Goal: Information Seeking & Learning: Learn about a topic

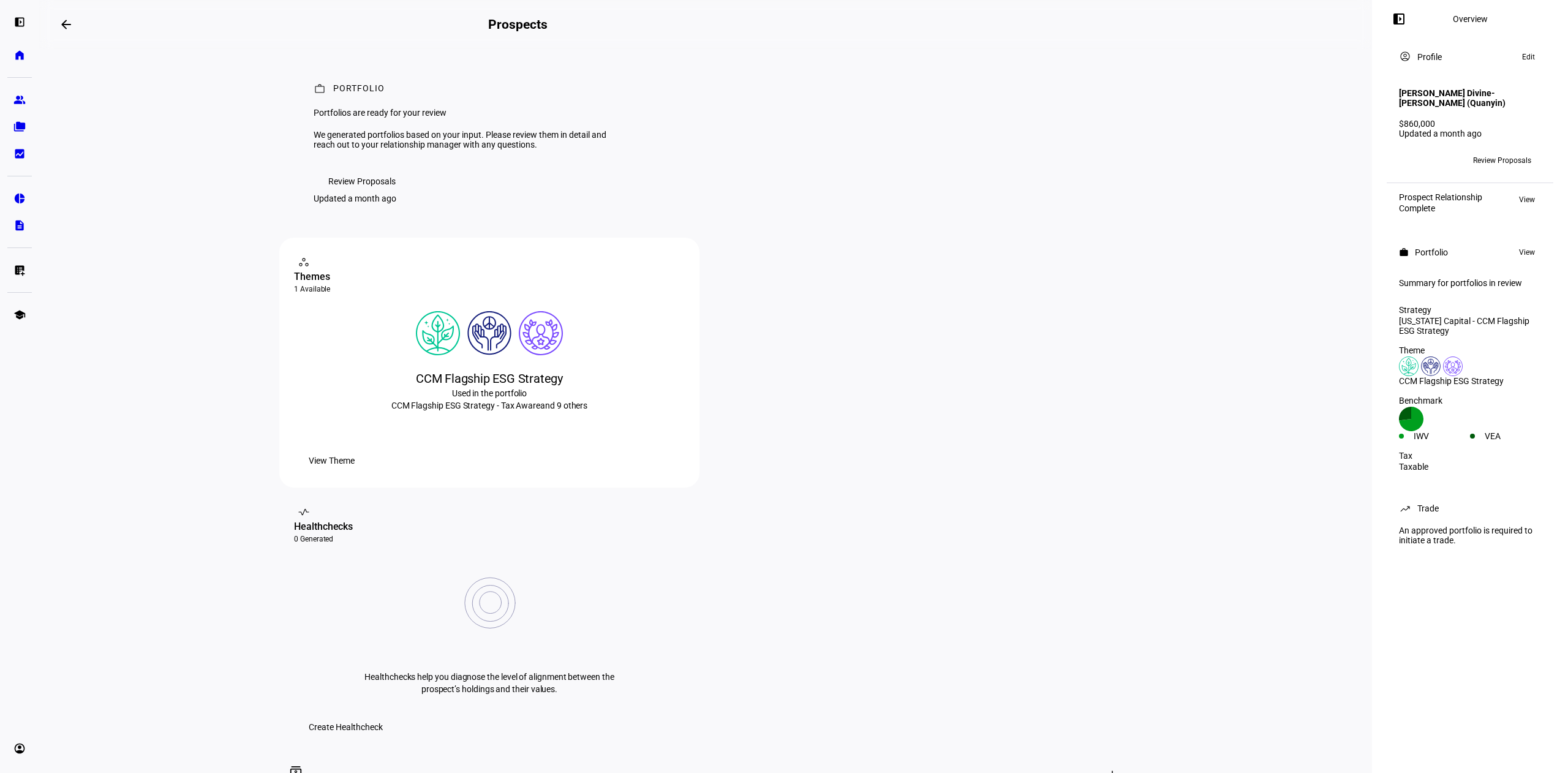
click at [378, 193] on span "Review Proposals" at bounding box center [362, 181] width 67 height 24
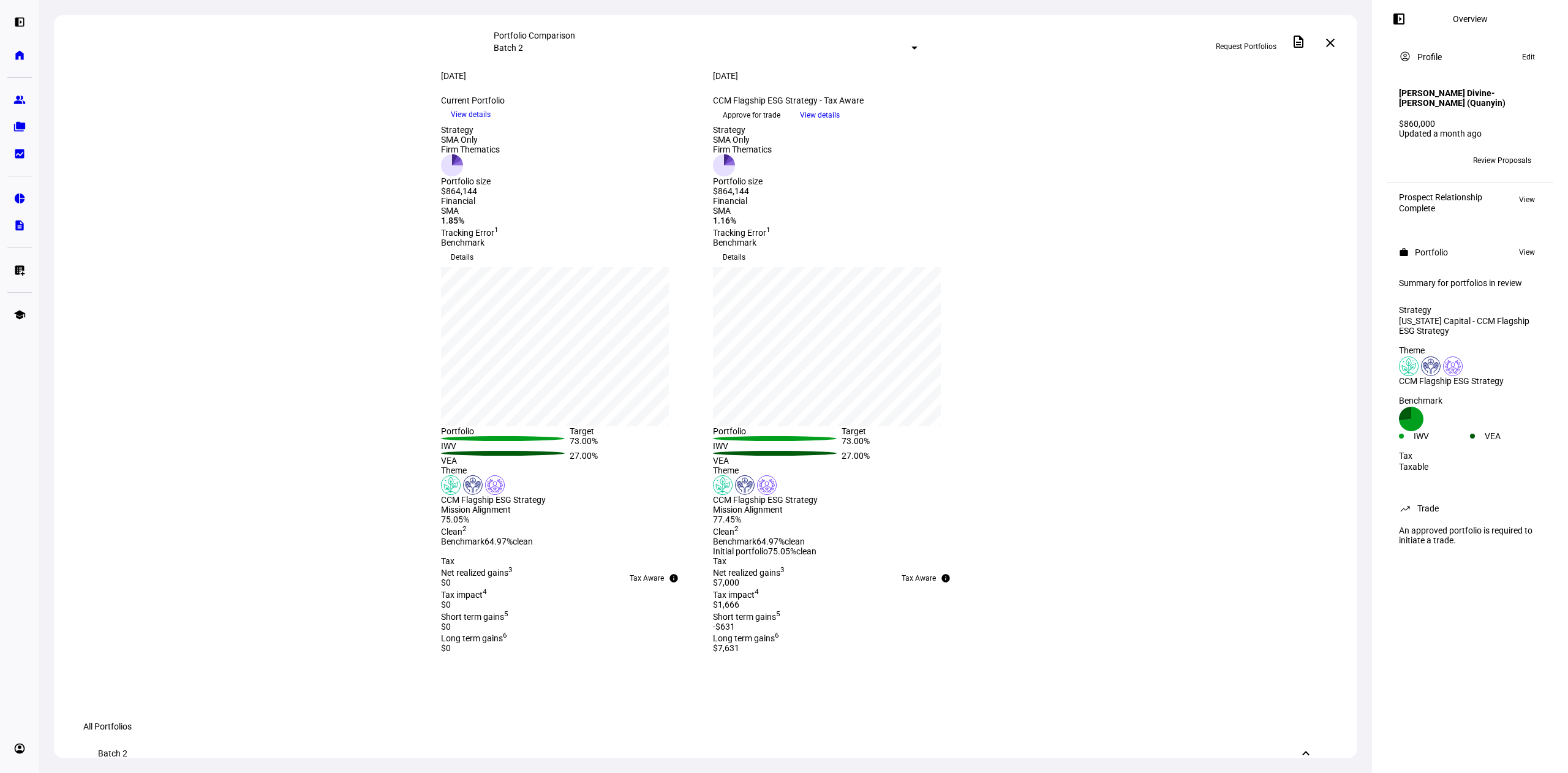
click at [772, 144] on div "SMA Only" at bounding box center [743, 140] width 59 height 10
drag, startPoint x: 714, startPoint y: 56, endPoint x: 723, endPoint y: 51, distance: 10.3
click at [723, 51] on div "Portfolio Comparison Batch 2 Request Portfolios description close" at bounding box center [705, 43] width 1304 height 57
click at [911, 50] on div at bounding box center [914, 48] width 6 height 3
click at [739, 81] on div "Batch 2 [DATE]" at bounding box center [799, 73] width 215 height 20
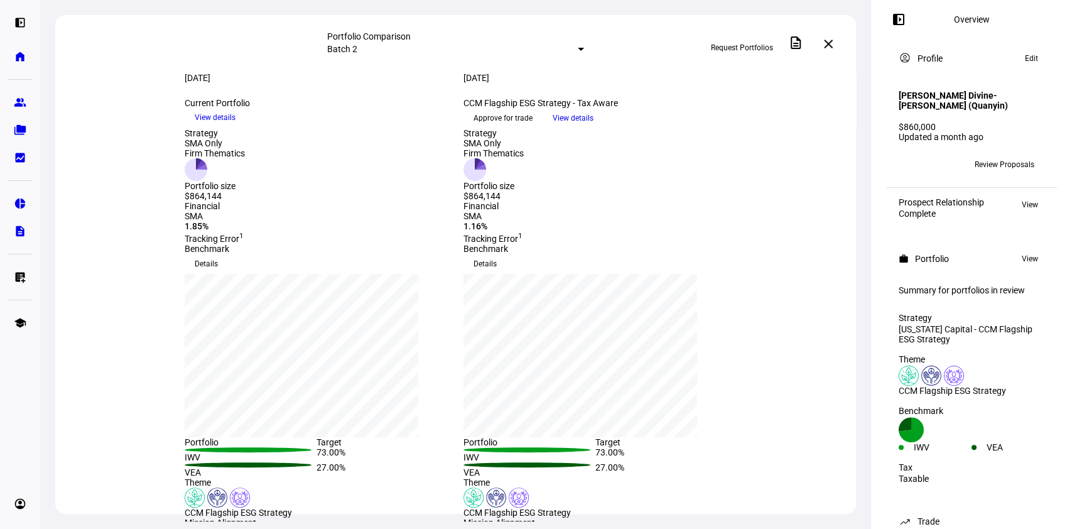
drag, startPoint x: 1374, startPoint y: 3, endPoint x: 803, endPoint y: 240, distance: 618.3
click at [803, 201] on div "Strategy SMA Only Firm Thematics Portfolio size $864,144 Strategy SMA Only Firm…" at bounding box center [455, 164] width 800 height 73
click at [593, 127] on span "View details" at bounding box center [572, 118] width 41 height 19
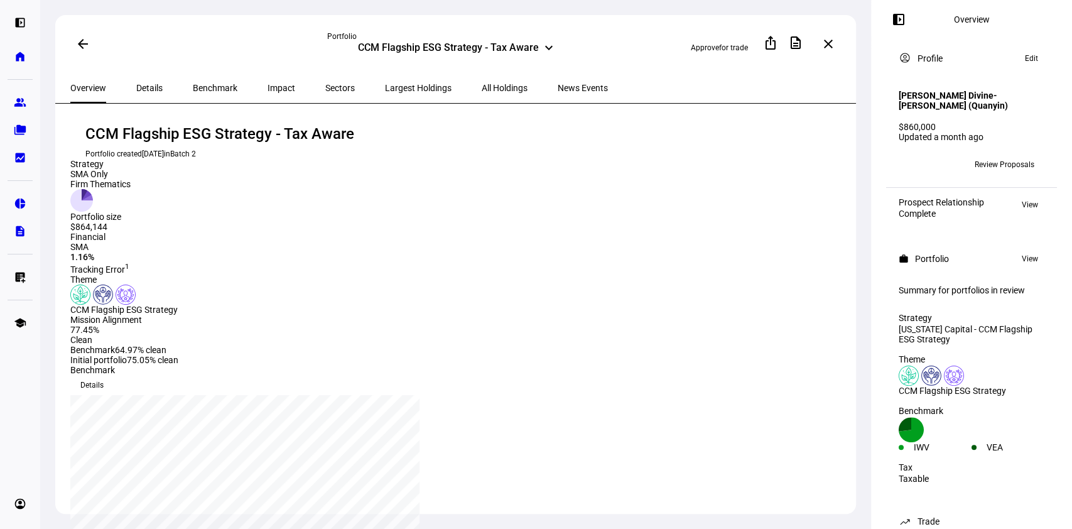
click at [482, 92] on span "All Holdings" at bounding box center [505, 88] width 46 height 30
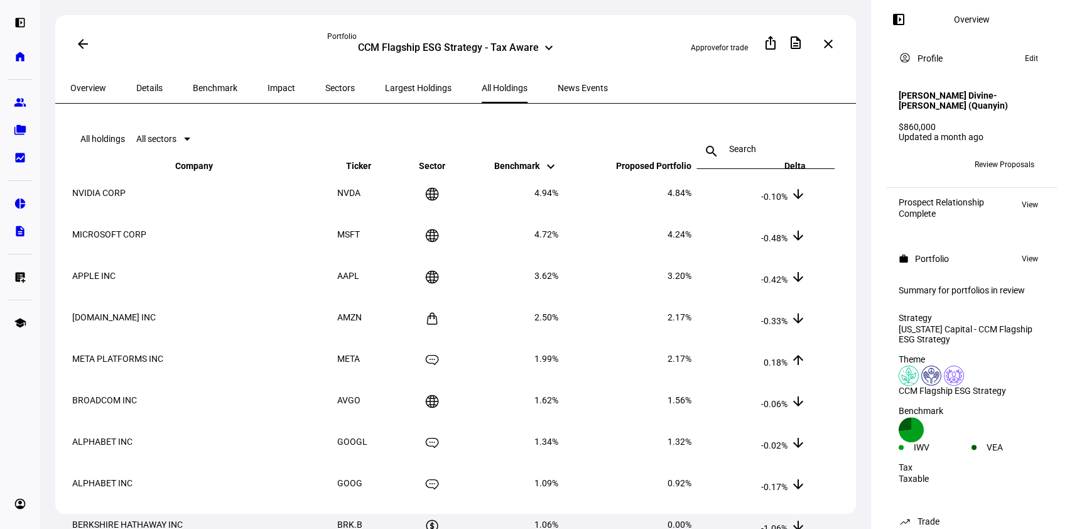
click at [655, 171] on span "Proposed Portfolio keyboard_arrow_down keyboard_arrow_up" at bounding box center [644, 166] width 94 height 10
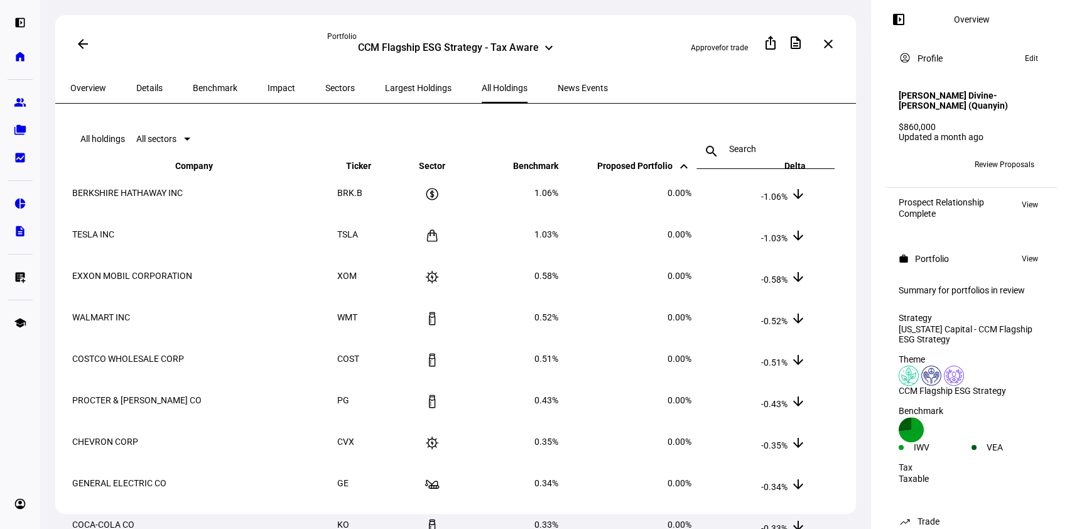
click at [655, 171] on span "Proposed Portfolio keyboard_arrow_down keyboard_arrow_up" at bounding box center [644, 166] width 94 height 10
drag, startPoint x: 858, startPoint y: 174, endPoint x: 856, endPoint y: 231, distance: 57.2
click at [856, 231] on div "arrow_back Portfolio CCM Flagship ESG Strategy - Tax Aware keyboard_arrow_down …" at bounding box center [455, 264] width 831 height 529
drag, startPoint x: 854, startPoint y: 232, endPoint x: 861, endPoint y: 239, distance: 9.8
click at [861, 239] on div "arrow_back Portfolio CCM Flagship ESG Strategy - Tax Aware keyboard_arrow_down …" at bounding box center [455, 264] width 831 height 529
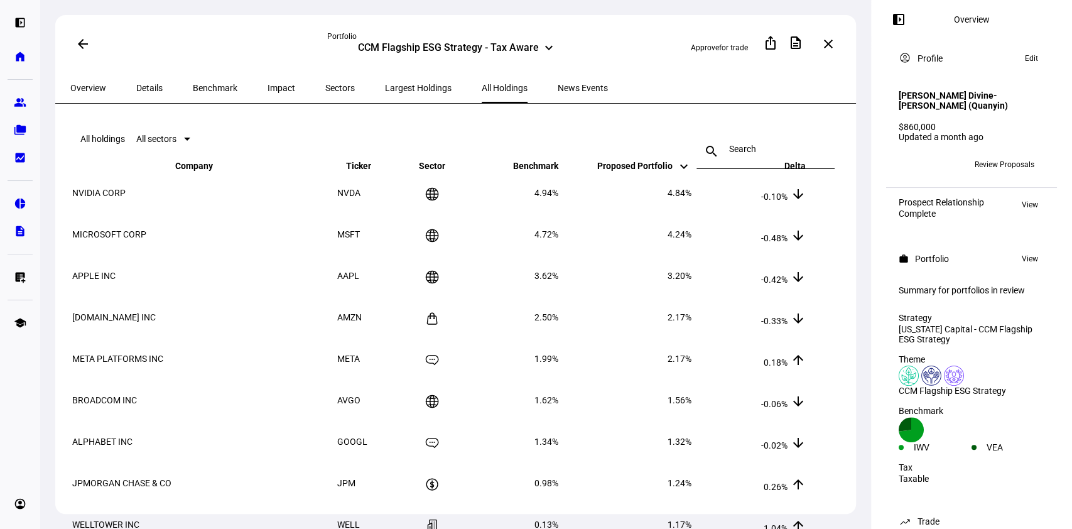
click at [795, 68] on div "arrow_back Portfolio CCM Flagship ESG Strategy - Tax Aware keyboard_arrow_down …" at bounding box center [455, 44] width 800 height 58
drag, startPoint x: 795, startPoint y: 68, endPoint x: 802, endPoint y: 41, distance: 28.3
click at [802, 41] on div "arrow_back Portfolio CCM Flagship ESG Strategy - Tax Aware keyboard_arrow_down …" at bounding box center [455, 44] width 800 height 58
click at [802, 41] on mat-icon "description" at bounding box center [795, 42] width 15 height 15
